Goal: Book appointment/travel/reservation

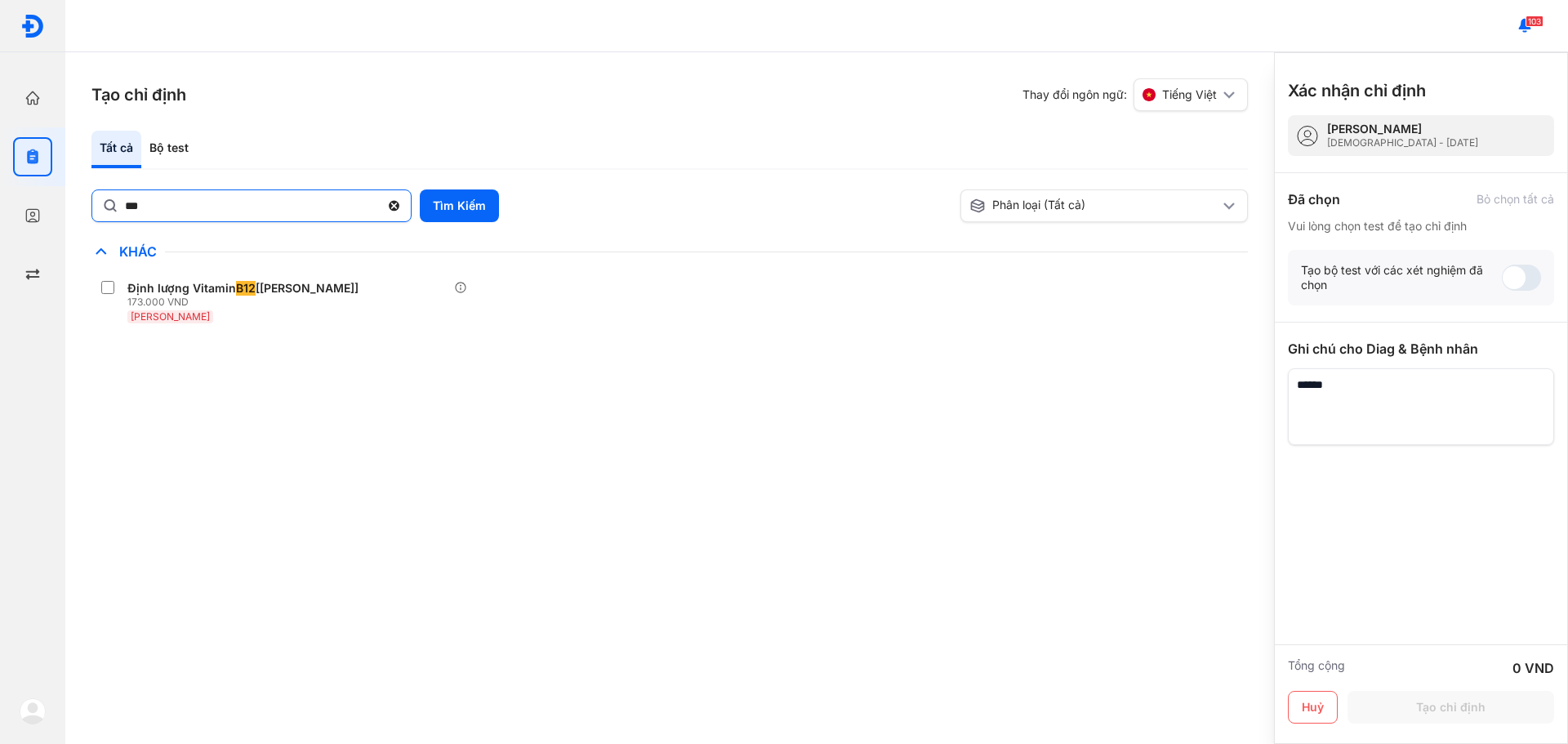
click at [395, 204] on use at bounding box center [394, 206] width 11 height 11
click at [379, 204] on input "***" at bounding box center [252, 205] width 255 height 29
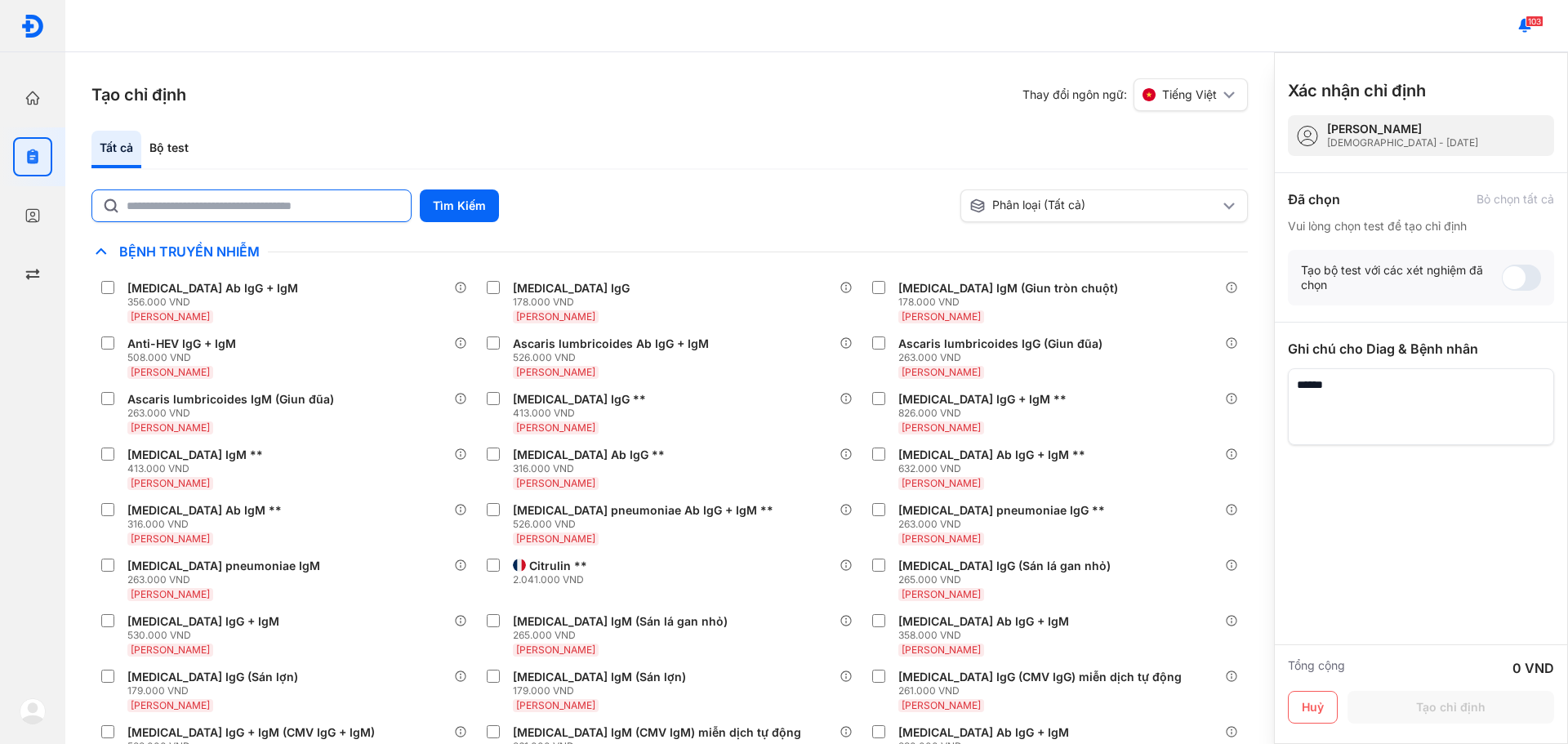
click at [820, 122] on div "Tạo chỉ định Thay đổi ngôn ngữ: Tiếng Việt Tất cả Bộ test Tìm Kiếm Phân loại (T…" at bounding box center [670, 398] width 1209 height 692
